Goal: Find specific page/section: Find specific page/section

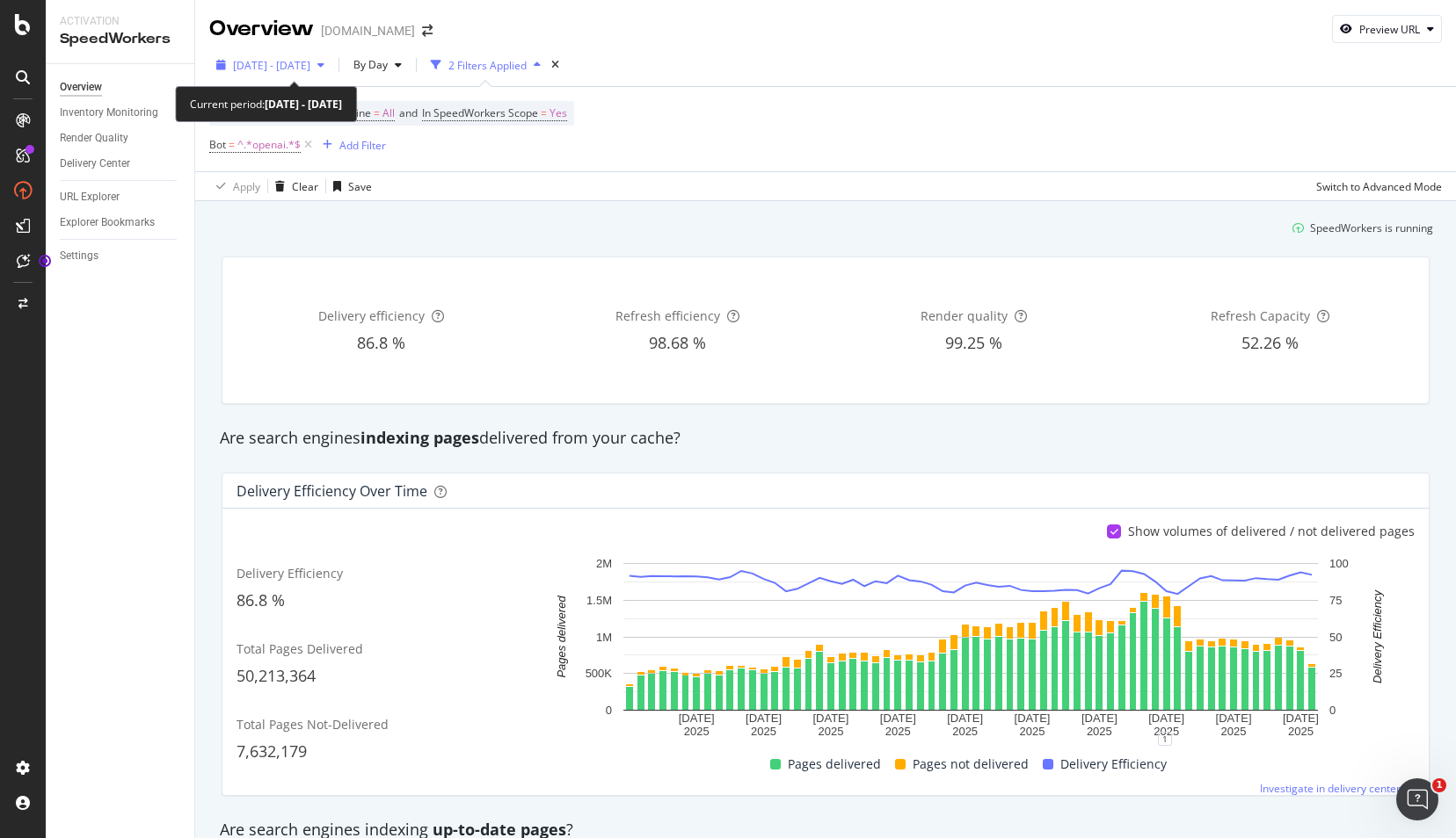
click at [325, 62] on icon "button" at bounding box center [320, 65] width 7 height 11
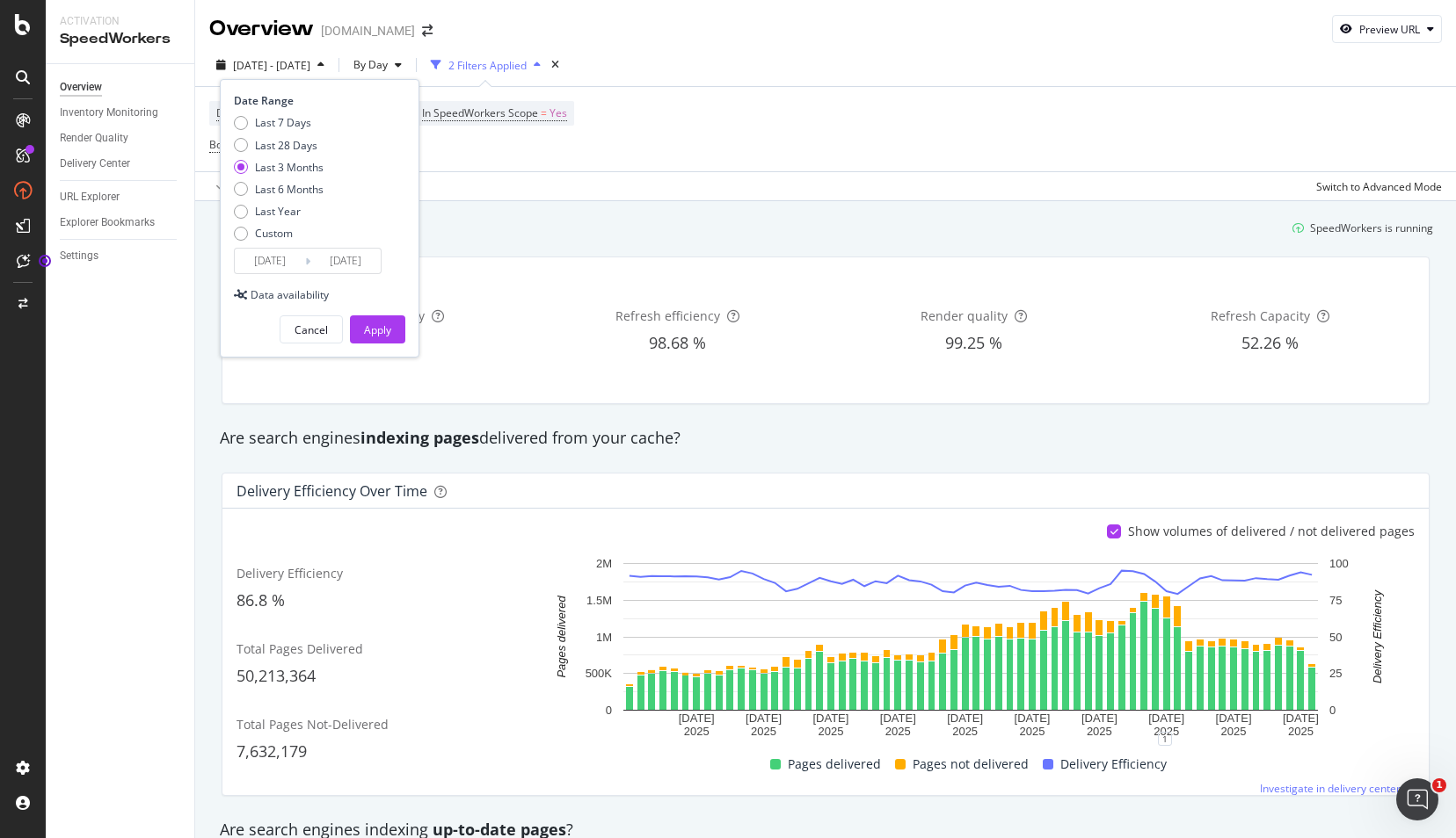
click at [275, 167] on div "Last 3 Months" at bounding box center [289, 168] width 68 height 15
click at [364, 329] on div "Apply" at bounding box center [378, 330] width 27 height 15
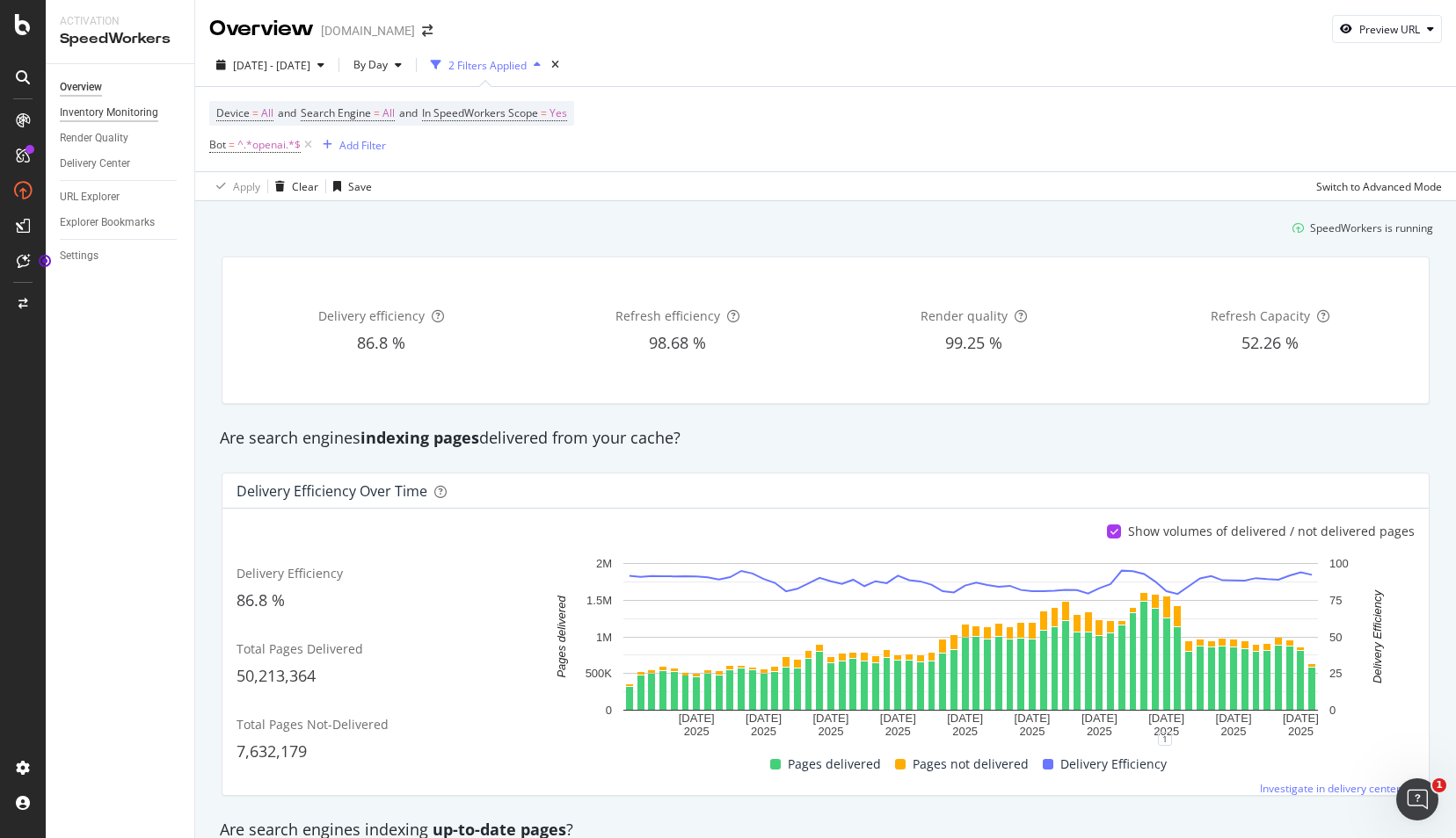
click at [112, 111] on div "Inventory Monitoring" at bounding box center [109, 113] width 98 height 18
click at [94, 195] on div "URL Explorer" at bounding box center [90, 196] width 60 height 18
